Goal: Navigation & Orientation: Find specific page/section

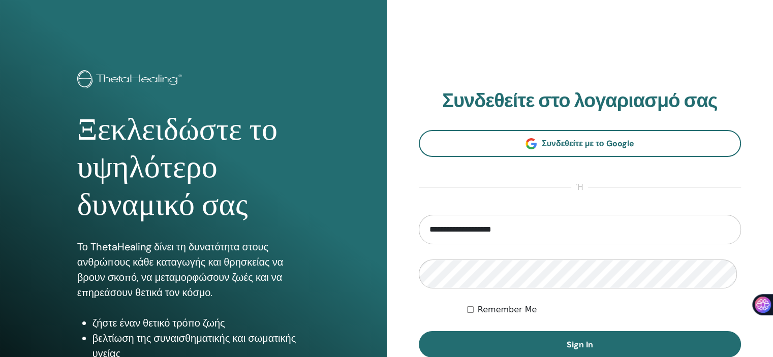
scroll to position [102, 0]
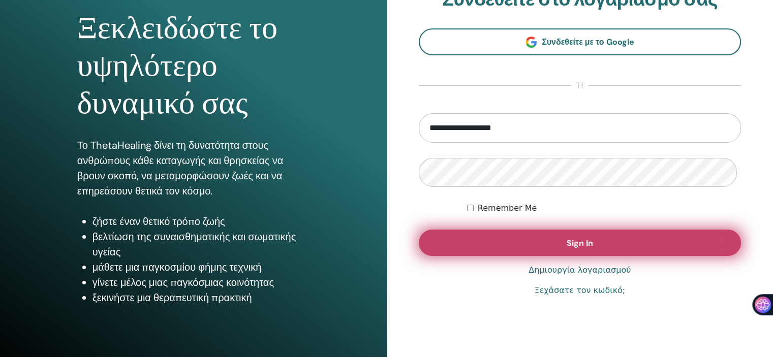
click at [588, 248] on span "Sign In" at bounding box center [579, 243] width 26 height 11
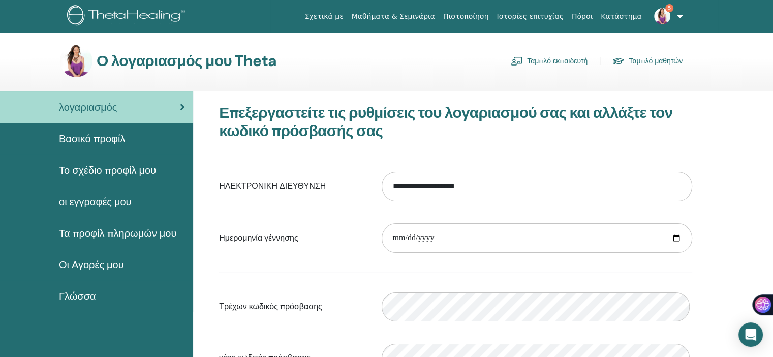
click at [102, 146] on span "Βασικό προφίλ" at bounding box center [92, 138] width 66 height 15
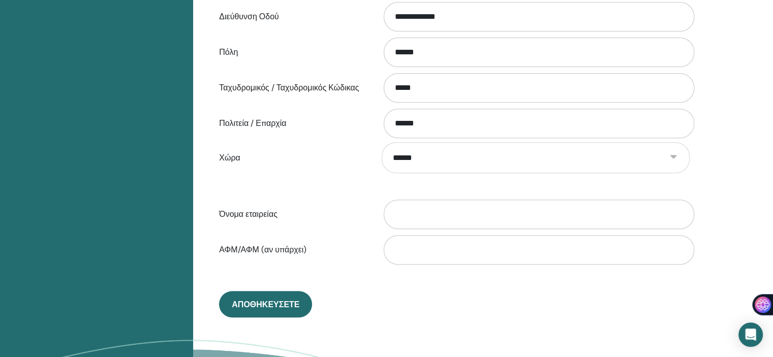
scroll to position [429, 0]
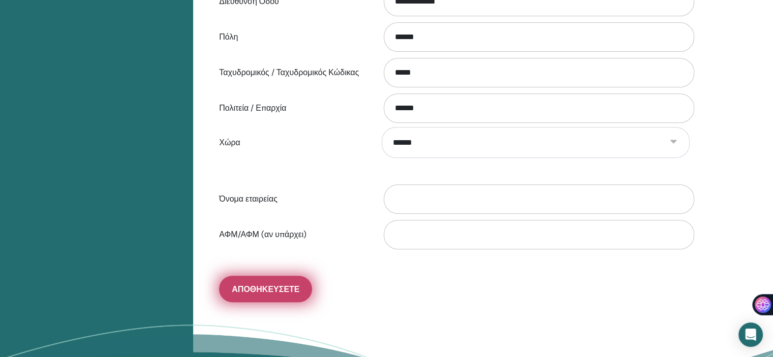
click at [267, 295] on span "Αποθηκεύσετε" at bounding box center [266, 289] width 68 height 11
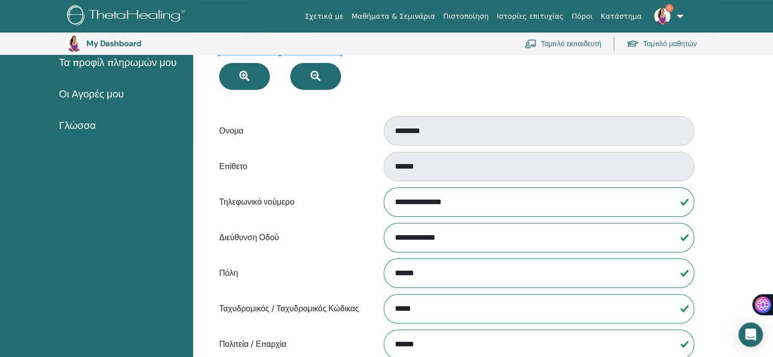
scroll to position [124, 0]
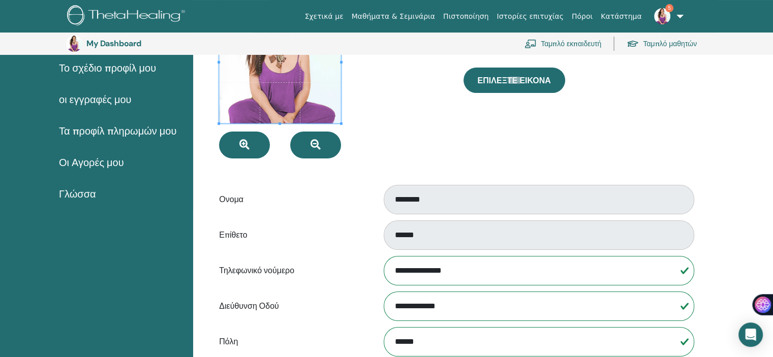
click at [109, 75] on span "Το σχέδιο προφίλ μου" at bounding box center [107, 67] width 97 height 15
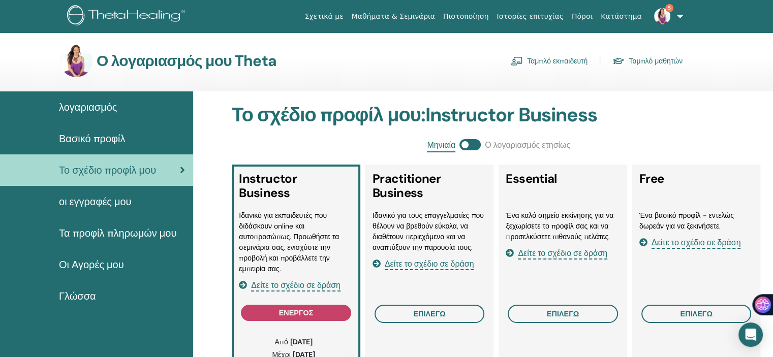
scroll to position [124, 0]
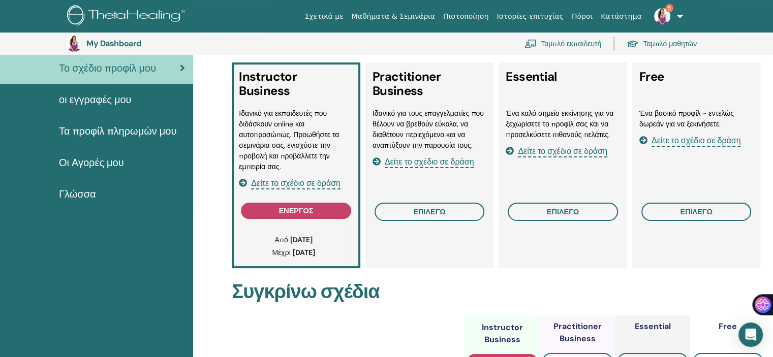
click at [298, 182] on span "Δείτε το σχέδιο σε δράση" at bounding box center [295, 184] width 89 height 12
click at [105, 107] on span "οι εγγραφές μου" at bounding box center [95, 99] width 73 height 15
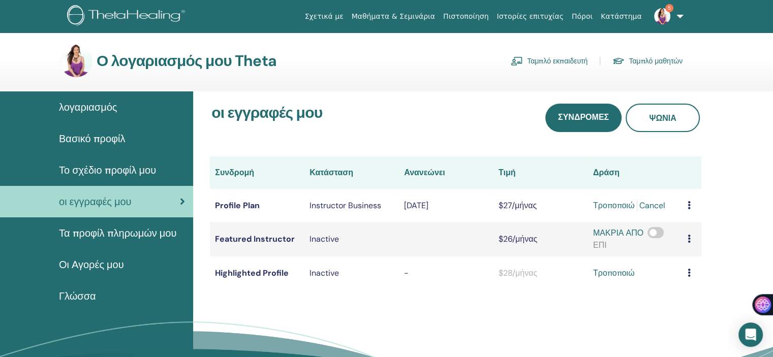
click at [63, 239] on span "Τα προφίλ πληρωμών μου" at bounding box center [117, 233] width 117 height 15
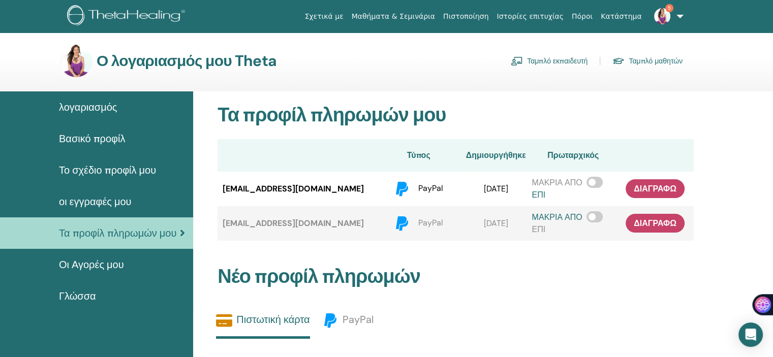
click at [564, 65] on link "Ταμπλό εκπαιδευτή" at bounding box center [549, 61] width 77 height 16
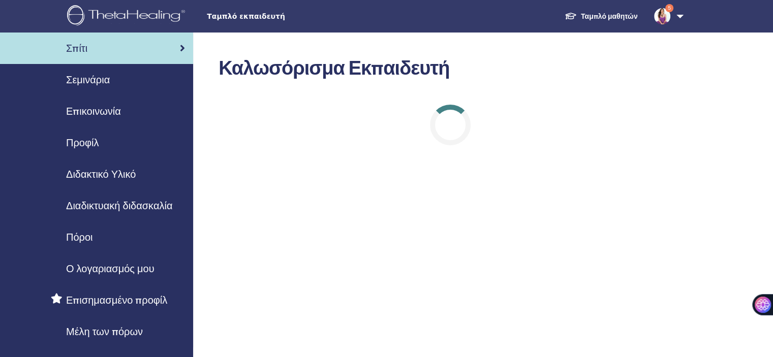
click at [112, 276] on span "Ο λογαριασμός μου" at bounding box center [110, 268] width 88 height 15
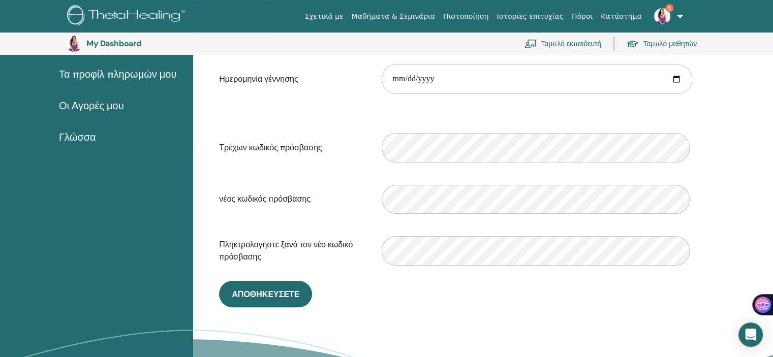
scroll to position [226, 0]
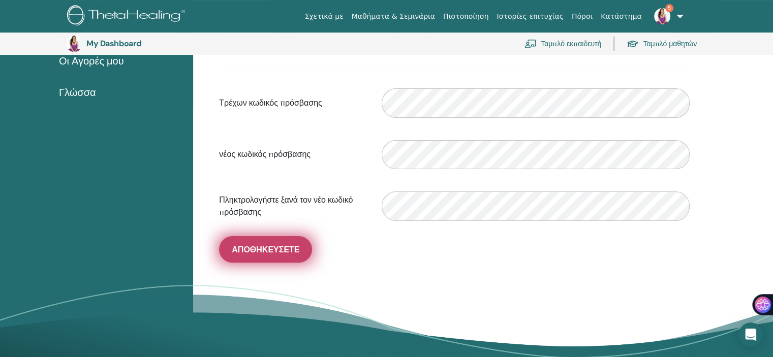
click at [261, 255] on span "Αποθηκεύσετε" at bounding box center [266, 249] width 68 height 11
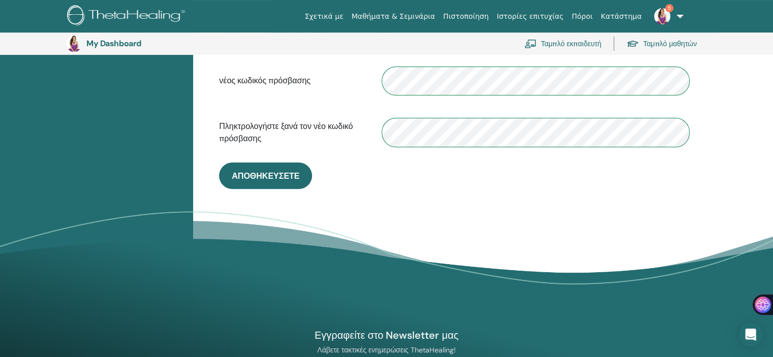
scroll to position [328, 0]
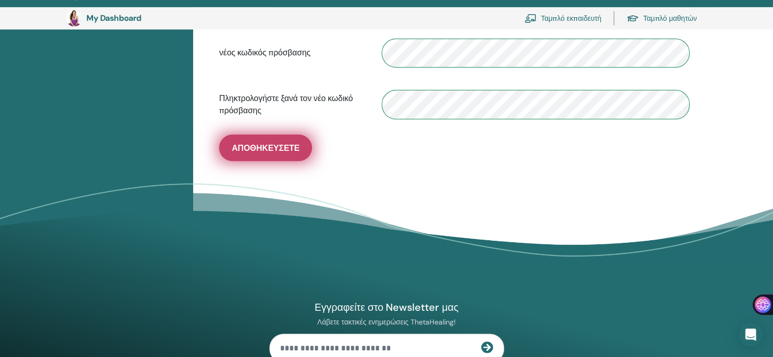
click at [273, 153] on span "Αποθηκεύσετε" at bounding box center [266, 148] width 68 height 11
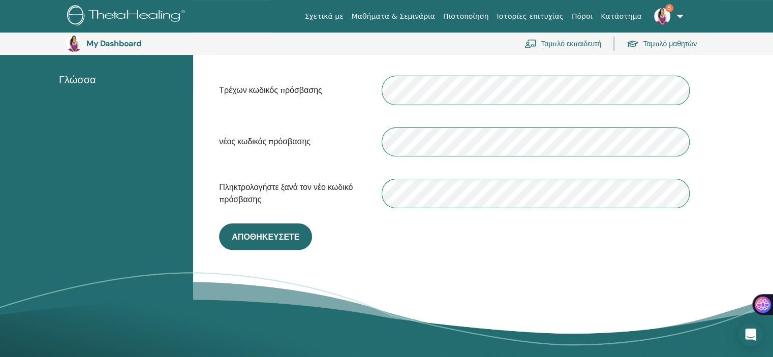
scroll to position [226, 0]
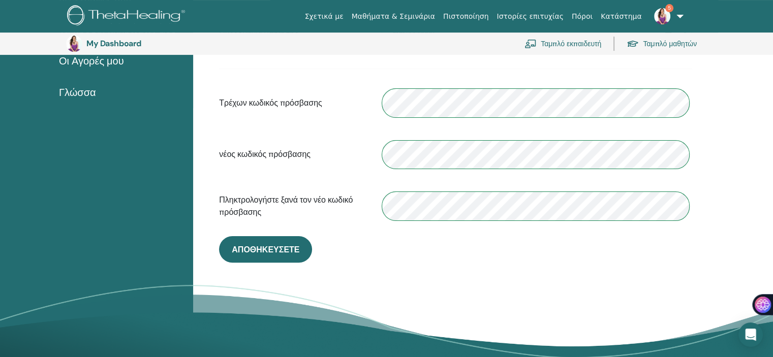
click at [667, 46] on link "Ταμπλό μαθητών" at bounding box center [661, 44] width 70 height 22
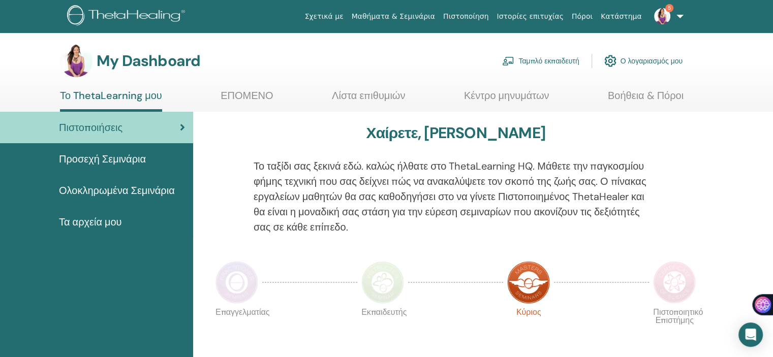
scroll to position [128, 0]
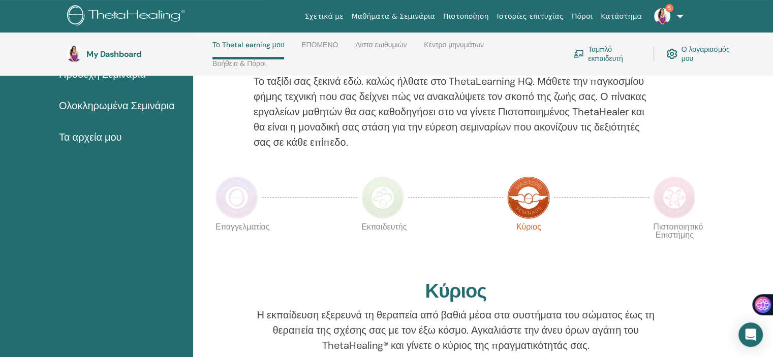
click at [386, 199] on img at bounding box center [382, 197] width 43 height 43
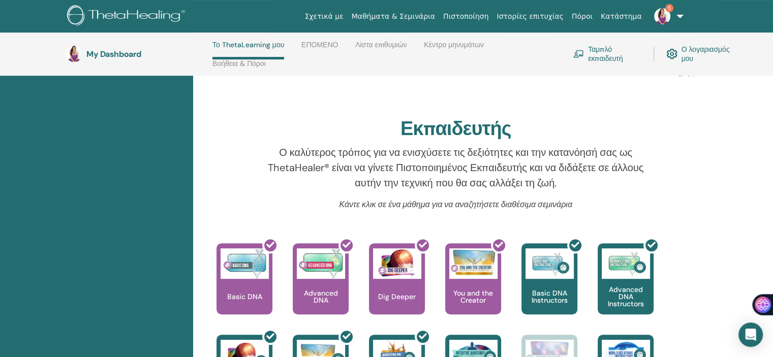
scroll to position [233, 0]
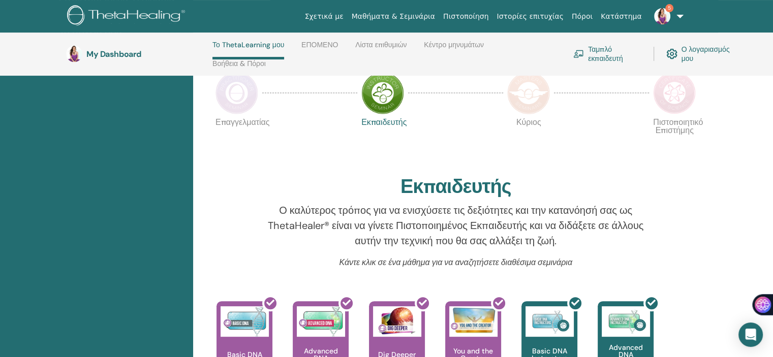
click at [529, 81] on img at bounding box center [528, 93] width 43 height 43
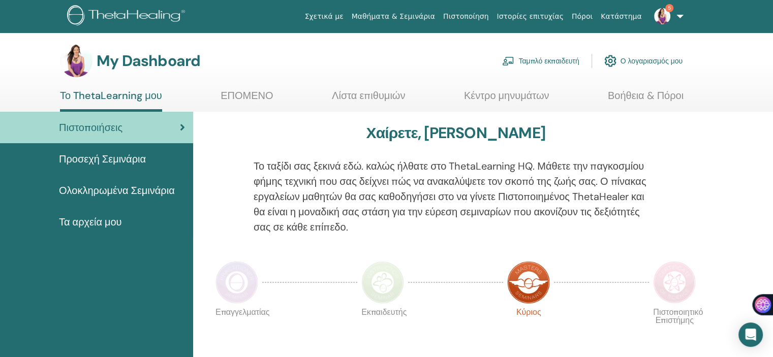
click at [243, 98] on link "ΕΠΟΜΕΝΟ" at bounding box center [246, 99] width 52 height 20
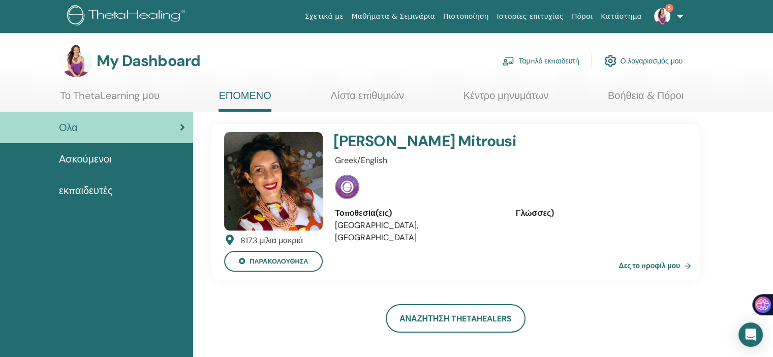
click at [268, 178] on img at bounding box center [273, 181] width 99 height 99
click at [648, 276] on link "Δες το προφίλ μου" at bounding box center [656, 266] width 77 height 20
click at [671, 276] on link "Δες το προφίλ μου" at bounding box center [656, 266] width 77 height 20
click at [83, 193] on span "εκπαιδευτές" at bounding box center [85, 190] width 53 height 15
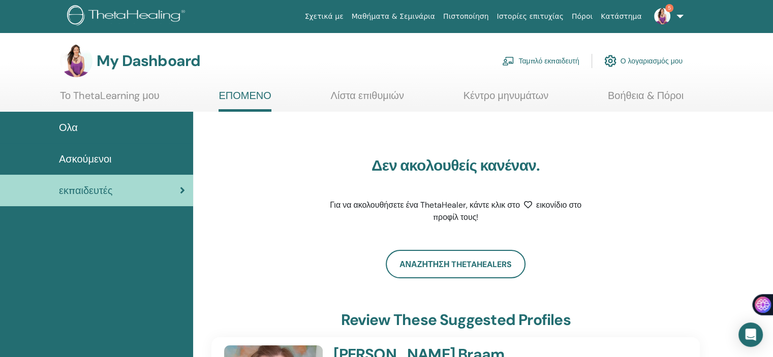
click at [85, 166] on span "Ασκούμενοι" at bounding box center [85, 158] width 53 height 15
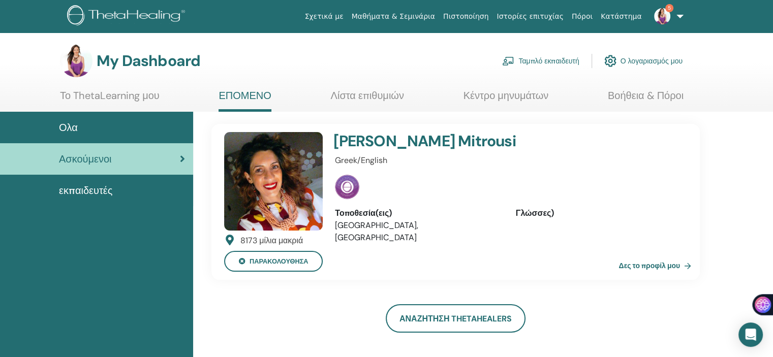
click at [654, 276] on link "Δες το προφίλ μου" at bounding box center [656, 266] width 77 height 20
click at [377, 98] on link "Λίστα επιθυμιών" at bounding box center [367, 99] width 73 height 20
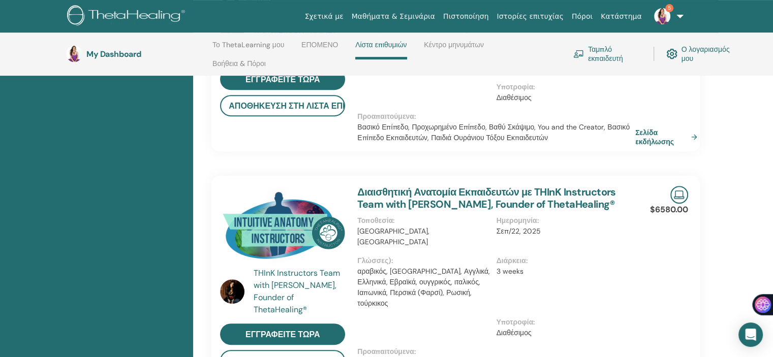
scroll to position [433, 0]
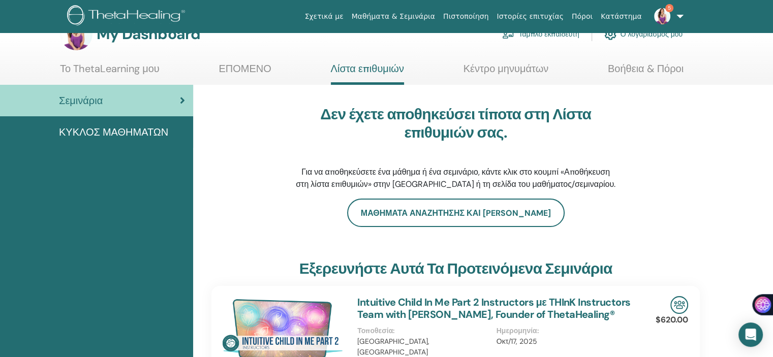
scroll to position [0, 0]
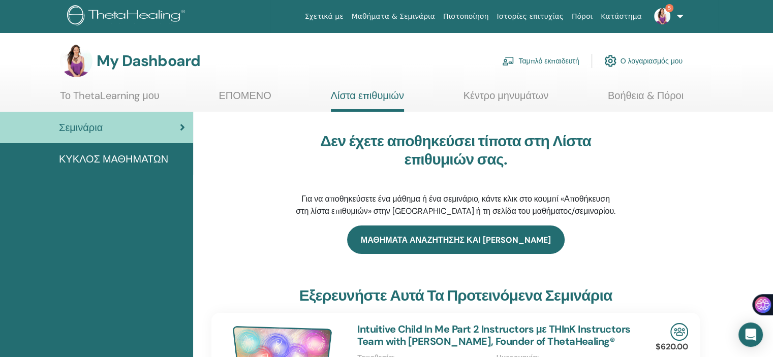
click at [433, 243] on link "μαθήματα αναζήτησης και σεμινάρια" at bounding box center [455, 240] width 217 height 28
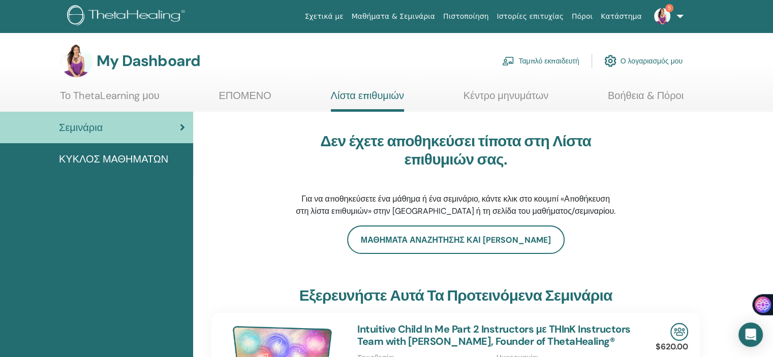
click at [136, 161] on span "ΚΥΚΛΟΣ ΜΑΘΗΜΑΤΩΝ" at bounding box center [113, 158] width 109 height 15
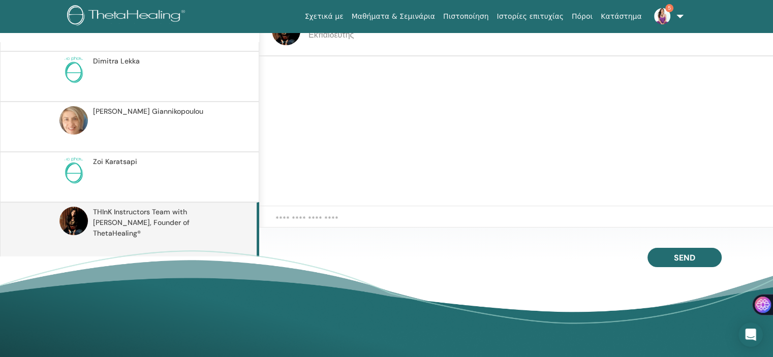
scroll to position [151, 0]
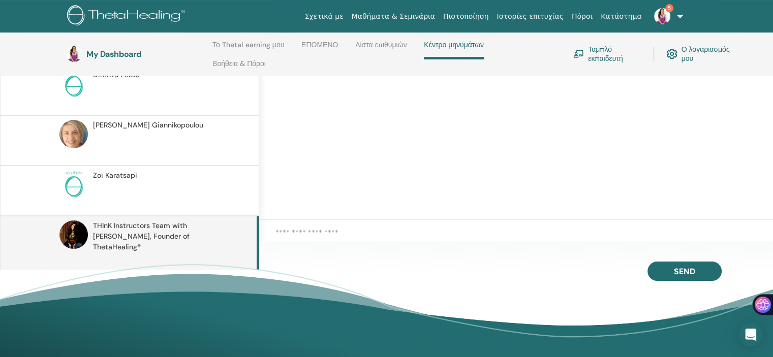
click at [287, 227] on textarea at bounding box center [523, 237] width 497 height 21
drag, startPoint x: 467, startPoint y: 221, endPoint x: 410, endPoint y: 220, distance: 56.9
click at [410, 227] on textarea "**********" at bounding box center [523, 237] width 496 height 21
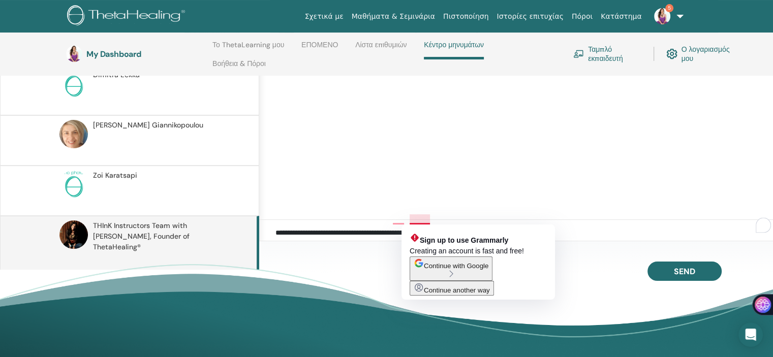
click at [428, 227] on textarea "**********" at bounding box center [523, 237] width 496 height 21
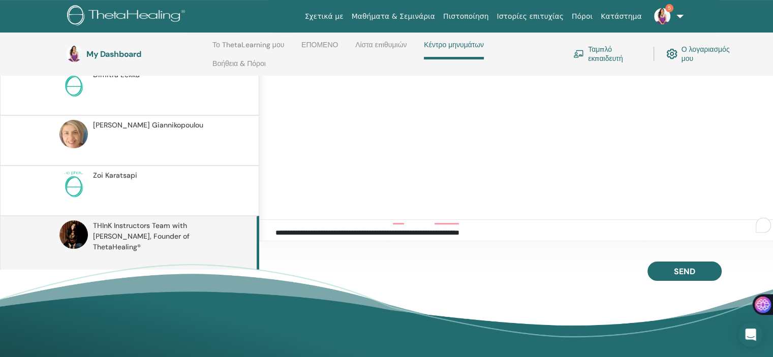
drag, startPoint x: 496, startPoint y: 219, endPoint x: 278, endPoint y: 224, distance: 217.5
click at [278, 227] on textarea "**********" at bounding box center [523, 237] width 496 height 21
click at [505, 227] on textarea "**********" at bounding box center [523, 237] width 496 height 21
drag, startPoint x: 505, startPoint y: 219, endPoint x: 258, endPoint y: 214, distance: 246.9
click at [258, 214] on div "**********" at bounding box center [386, 129] width 773 height 250
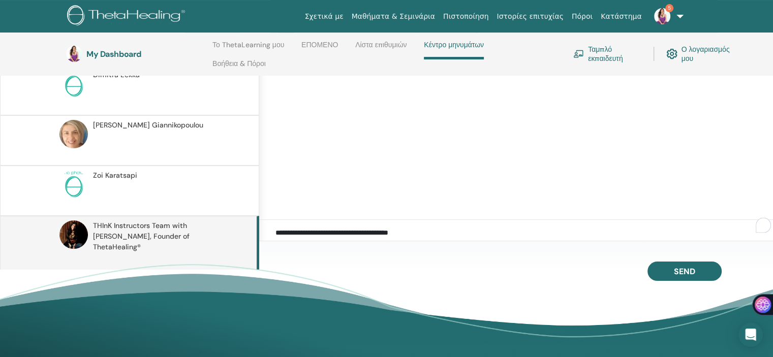
click at [409, 227] on textarea "**********" at bounding box center [523, 237] width 496 height 21
click at [436, 227] on textarea "**********" at bounding box center [523, 237] width 496 height 21
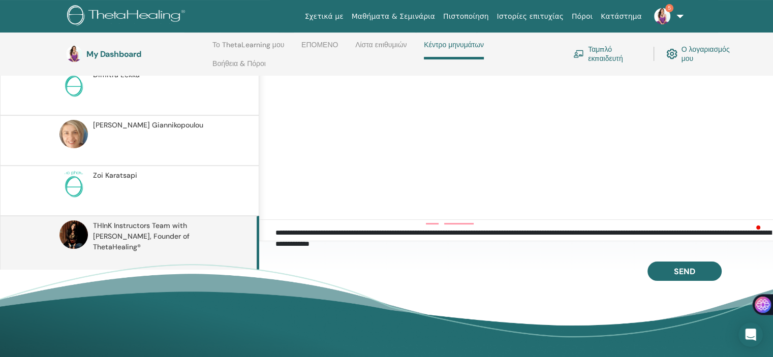
click at [470, 231] on textarea "**********" at bounding box center [523, 237] width 496 height 21
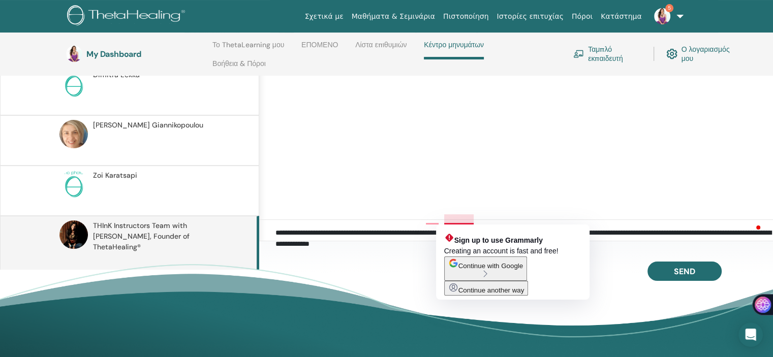
click at [458, 227] on textarea "**********" at bounding box center [523, 237] width 496 height 21
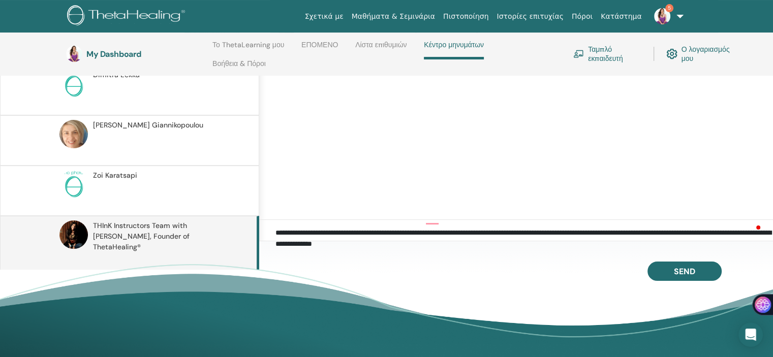
click at [435, 227] on textarea "**********" at bounding box center [523, 237] width 496 height 21
type textarea "**********"
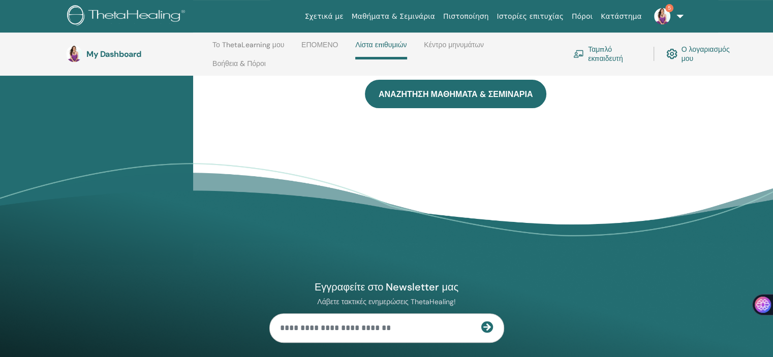
click at [458, 91] on link "ΑΝΑΖΗΤΗΣΗ ΜΑΘΗΜΑΤΑ & ΣΕΜΙΝΑΡΙΑ" at bounding box center [455, 94] width 181 height 28
click at [454, 88] on link "ΑΝΑΖΗΤΗΣΗ ΜΑΘΗΜΑΤΑ & ΣΕΜΙΝΑΡΙΑ" at bounding box center [455, 94] width 181 height 28
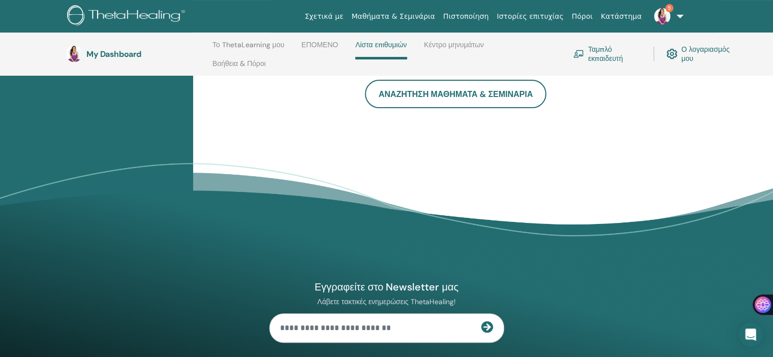
click at [395, 18] on link "Μαθήματα & Σεμινάρια" at bounding box center [392, 16] width 91 height 19
click at [422, 17] on link "Μαθήματα & Σεμινάρια" at bounding box center [392, 16] width 91 height 19
click at [397, 17] on link "Μαθήματα & Σεμινάρια" at bounding box center [392, 16] width 91 height 19
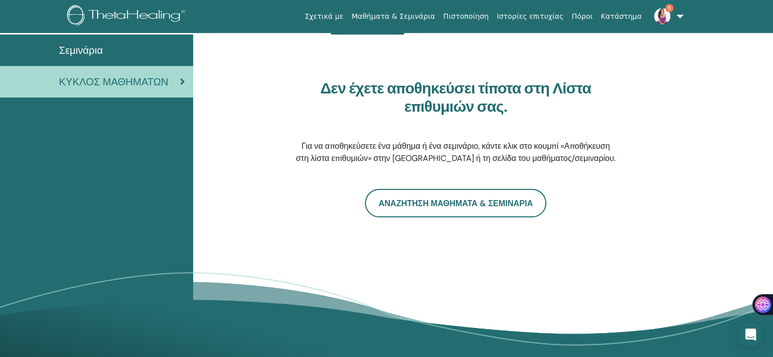
scroll to position [0, 0]
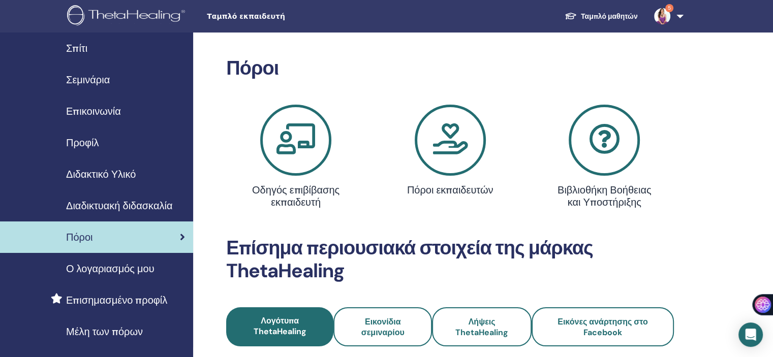
click at [89, 213] on span "Διαδικτυακή διδασκαλία" at bounding box center [119, 205] width 106 height 15
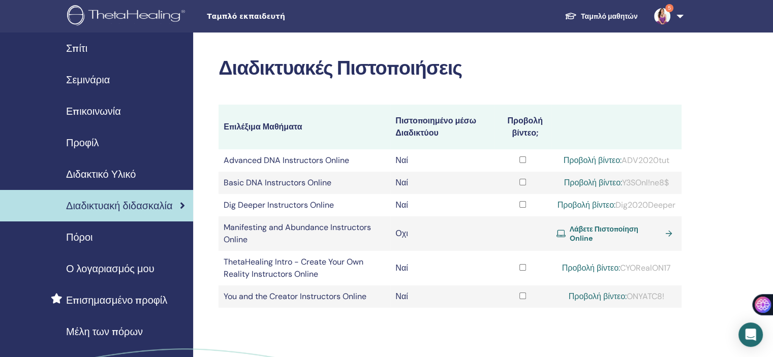
click at [89, 80] on span "Σεμινάρια" at bounding box center [88, 79] width 44 height 15
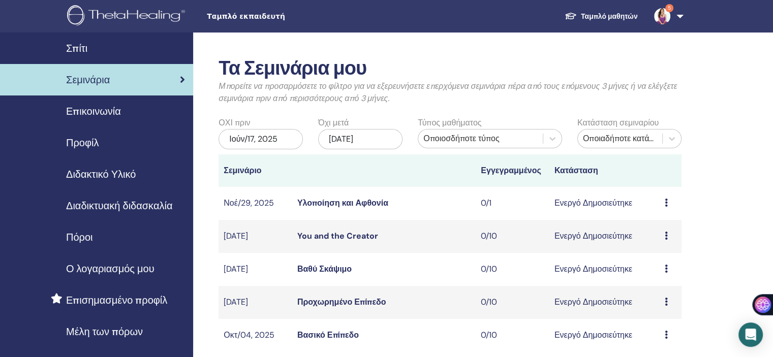
click at [609, 17] on link "Ταμπλό μαθητών" at bounding box center [600, 16] width 89 height 19
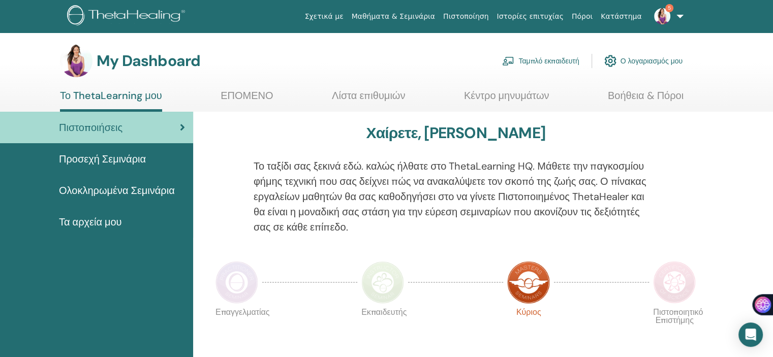
click at [374, 98] on link "Λίστα επιθυμιών" at bounding box center [368, 99] width 73 height 20
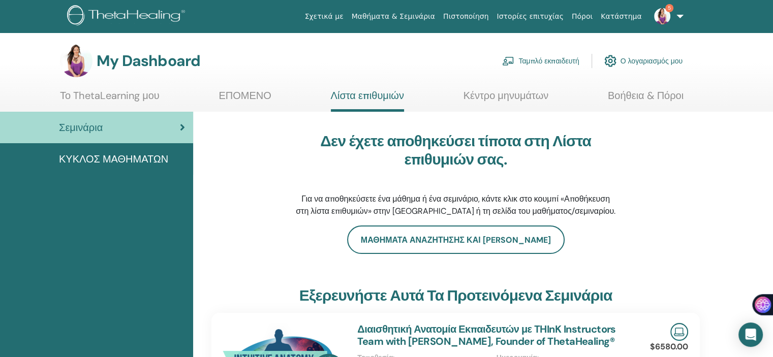
click at [130, 160] on span "ΚΥΚΛΟΣ ΜΑΘΗΜΑΤΩΝ" at bounding box center [113, 158] width 109 height 15
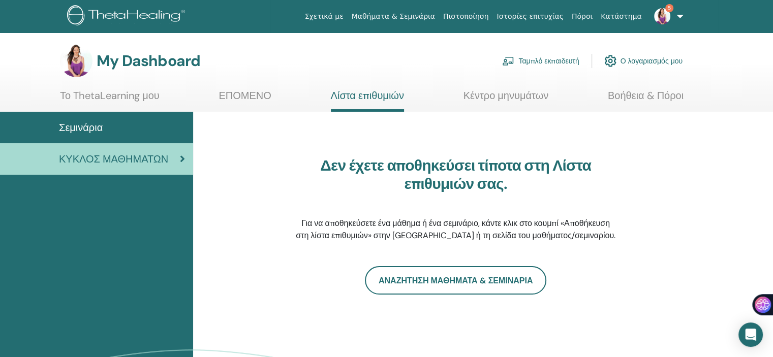
click at [246, 93] on link "ΕΠΟΜΕΝΟ" at bounding box center [244, 99] width 52 height 20
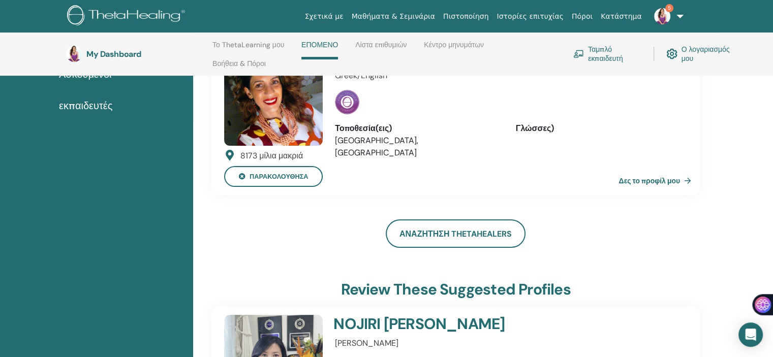
scroll to position [230, 0]
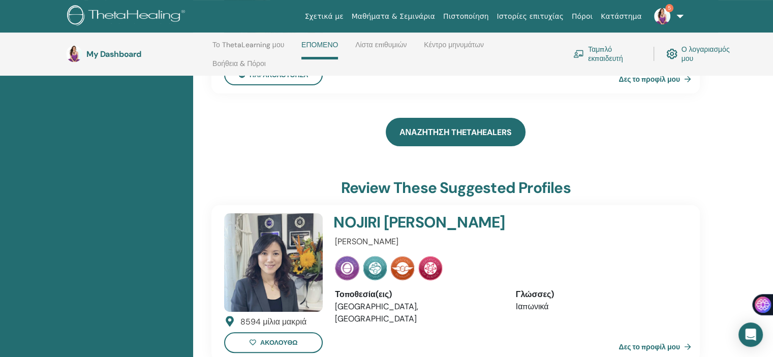
click at [447, 136] on link "Αναζήτηση ThetaHealers" at bounding box center [456, 132] width 140 height 28
